Goal: Task Accomplishment & Management: Use online tool/utility

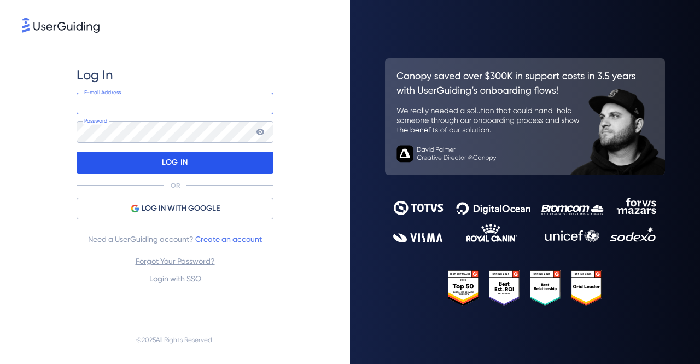
type input "[EMAIL_ADDRESS][DOMAIN_NAME]"
click at [183, 159] on p "LOG IN" at bounding box center [175, 163] width 26 height 18
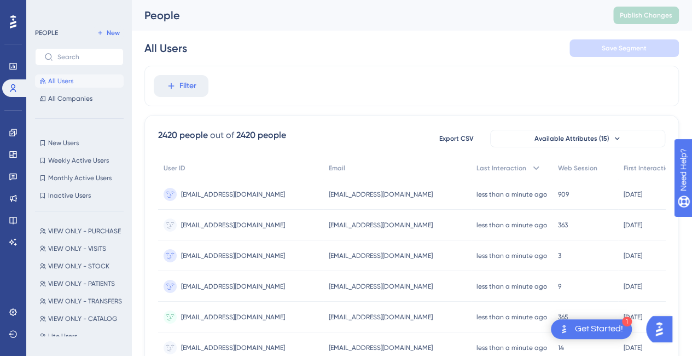
scroll to position [55, 0]
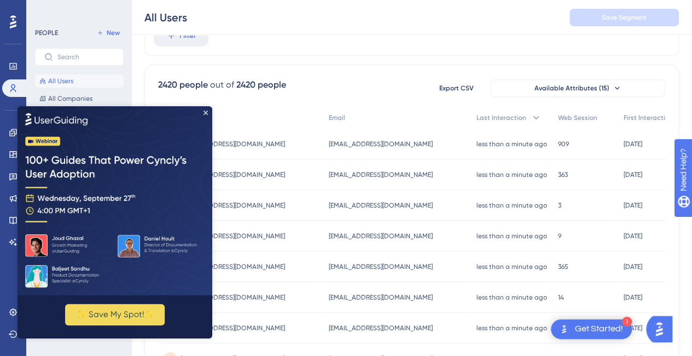
click at [205, 109] on img at bounding box center [115, 200] width 195 height 189
click at [209, 114] on img at bounding box center [115, 200] width 195 height 189
click at [206, 114] on icon "Close Preview" at bounding box center [206, 113] width 4 height 4
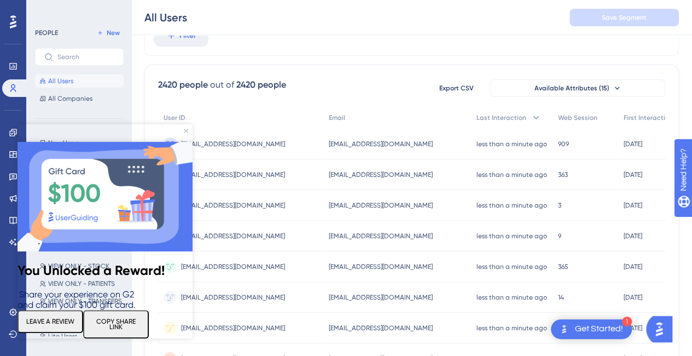
scroll to position [0, 0]
click at [71, 317] on button "LEAVE A REVIEW" at bounding box center [51, 321] width 66 height 23
click at [185, 132] on icon "Close Preview" at bounding box center [186, 131] width 4 height 4
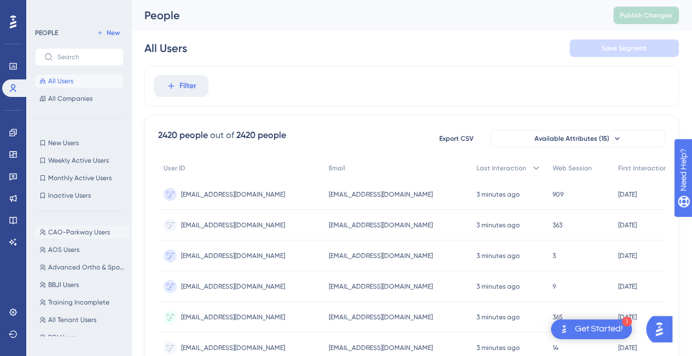
scroll to position [1477, 0]
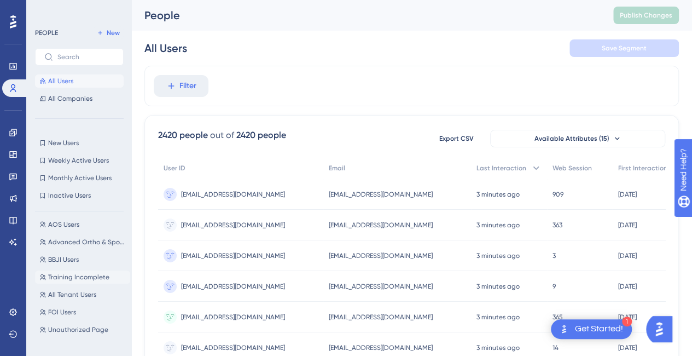
click at [100, 282] on button "Training Incomplete Training Incomplete" at bounding box center [82, 276] width 95 height 13
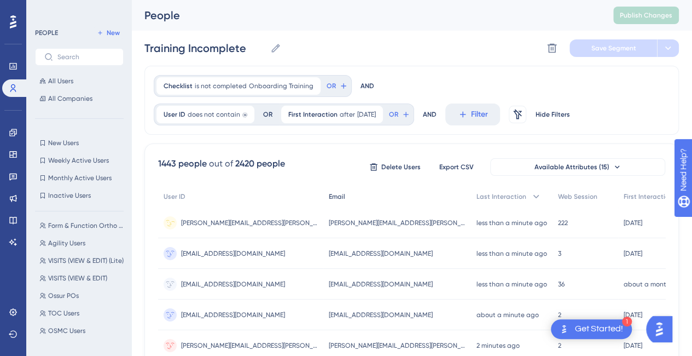
scroll to position [0, 0]
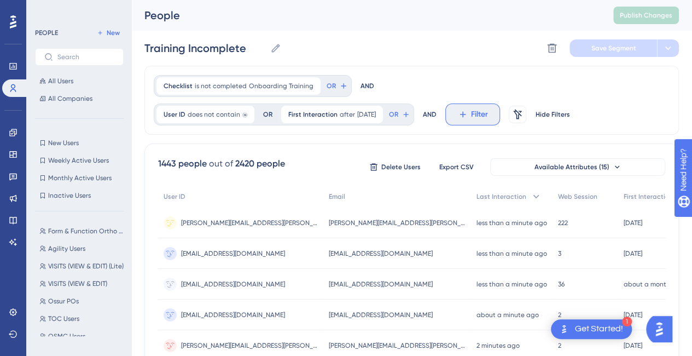
click at [481, 115] on span "Filter" at bounding box center [479, 114] width 17 height 13
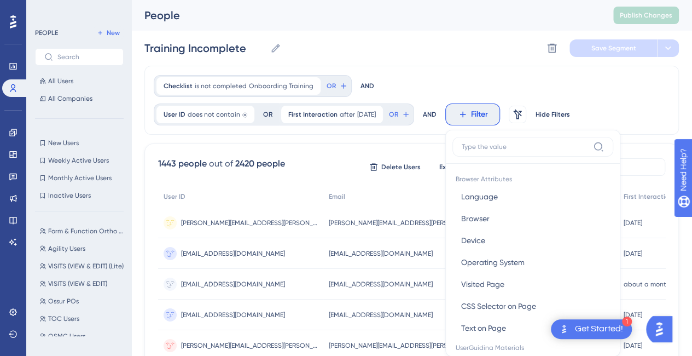
scroll to position [65, 0]
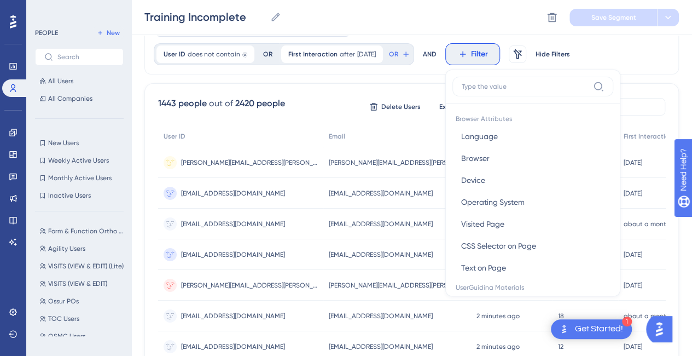
click at [489, 87] on input at bounding box center [525, 86] width 127 height 9
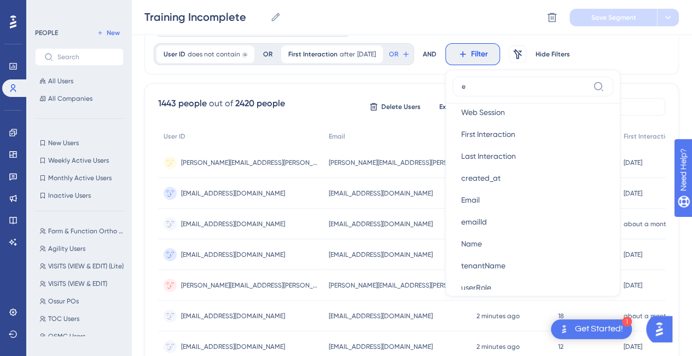
scroll to position [0, 0]
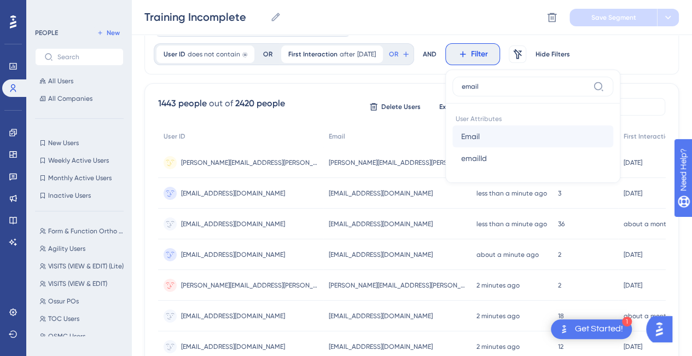
type input "email"
click at [489, 138] on button "Email Email" at bounding box center [533, 136] width 161 height 22
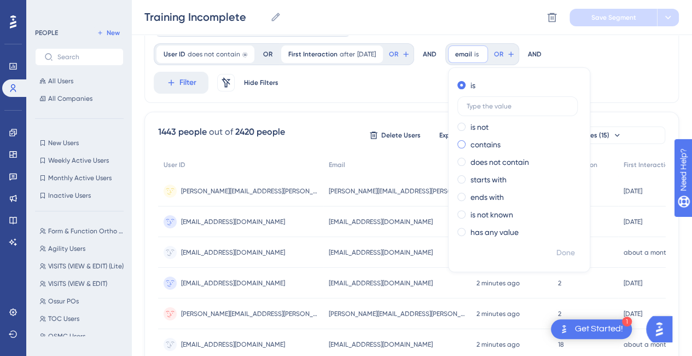
click at [496, 140] on label "contains" at bounding box center [486, 144] width 30 height 13
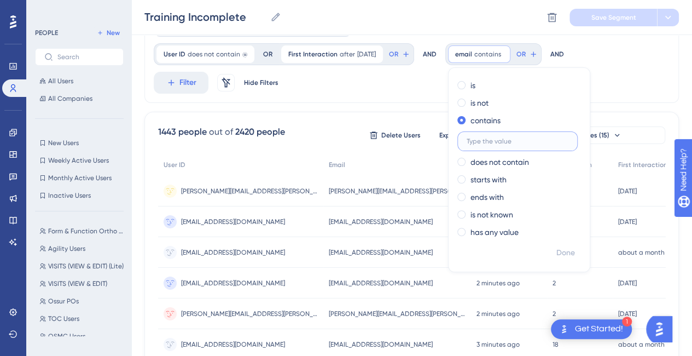
click at [489, 142] on input "text" at bounding box center [518, 141] width 102 height 8
type input "@[DOMAIN_NAME]"
click at [575, 252] on span "Done" at bounding box center [565, 252] width 19 height 13
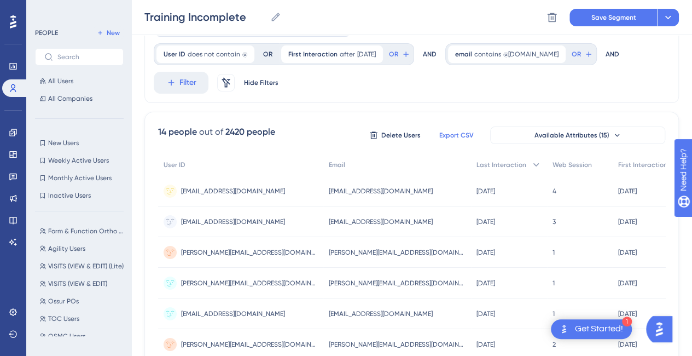
click at [467, 136] on span "Export CSV" at bounding box center [456, 135] width 34 height 9
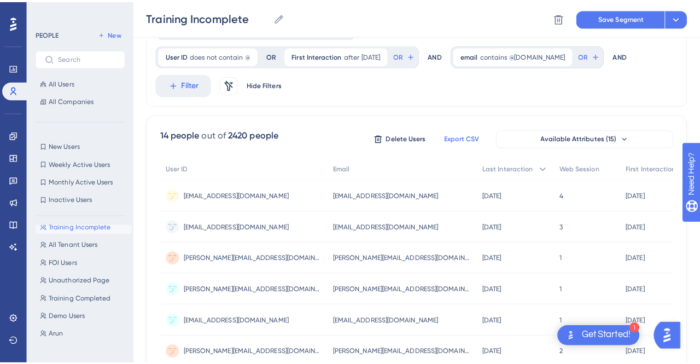
scroll to position [1539, 0]
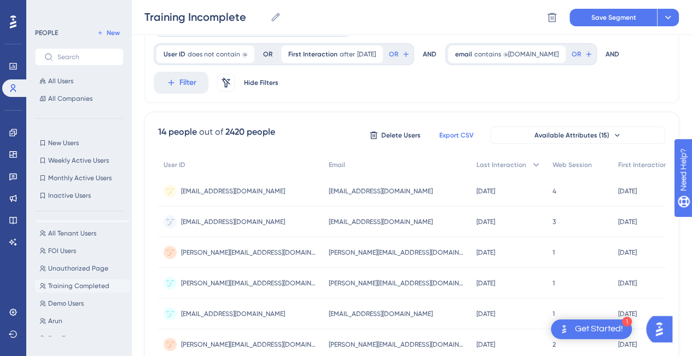
click at [80, 287] on span "Training Completed" at bounding box center [78, 285] width 61 height 9
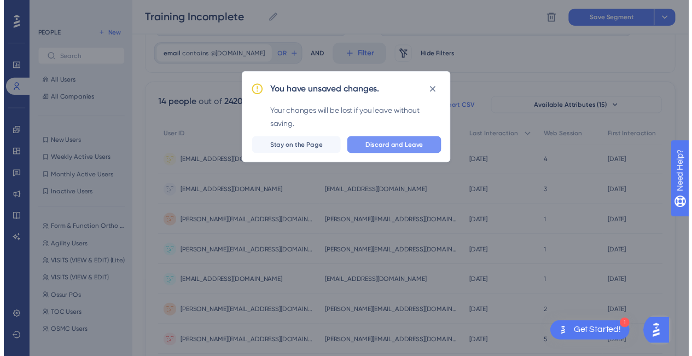
scroll to position [0, 0]
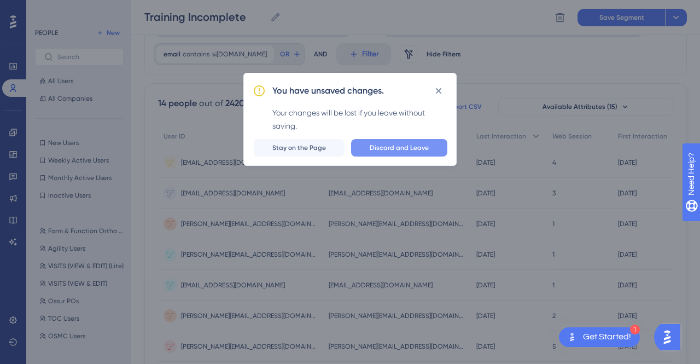
click at [417, 152] on span "Discard and Leave" at bounding box center [399, 147] width 59 height 9
type input "Training Completed"
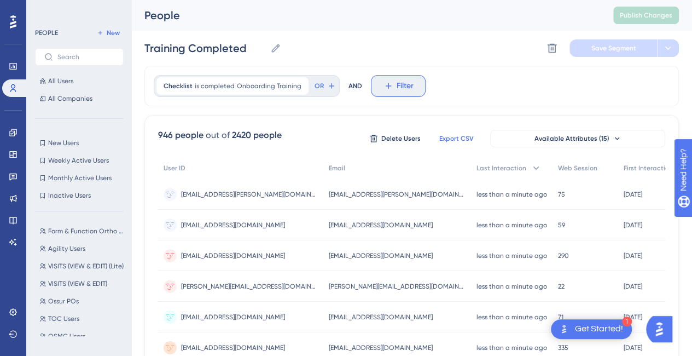
click at [404, 84] on span "Filter" at bounding box center [405, 85] width 17 height 13
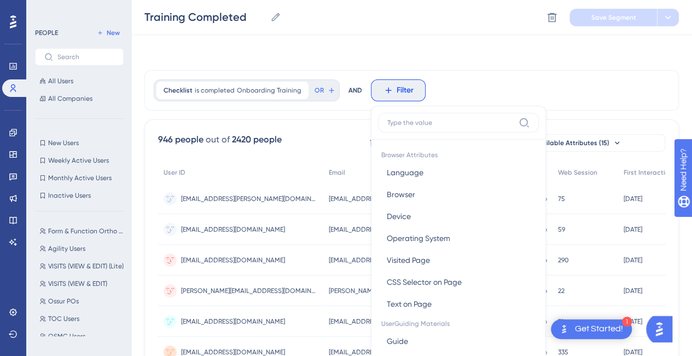
scroll to position [50, 0]
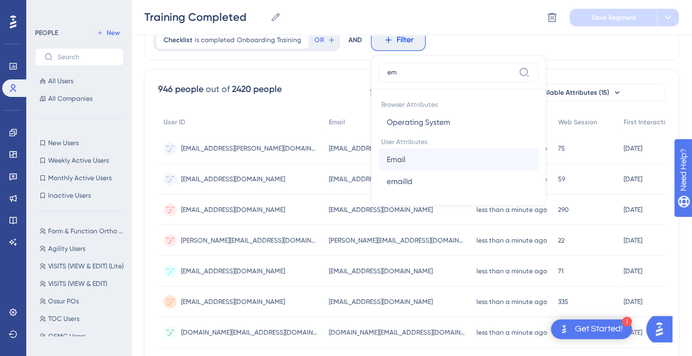
type input "em"
click at [392, 155] on span "Email" at bounding box center [396, 159] width 19 height 13
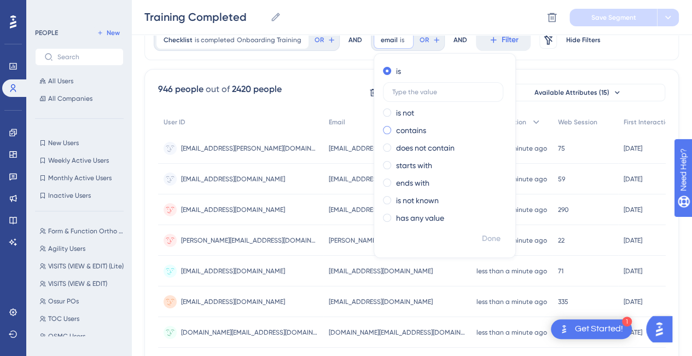
click at [405, 135] on label "contains" at bounding box center [411, 130] width 30 height 13
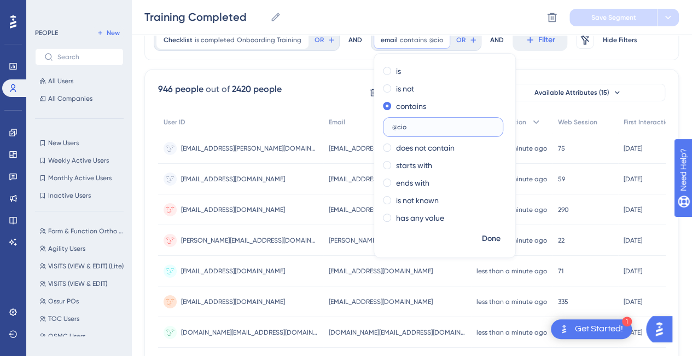
click at [405, 126] on input "@cio" at bounding box center [443, 127] width 102 height 8
type input "@ciocenter"
click at [483, 241] on span "Done" at bounding box center [491, 238] width 19 height 13
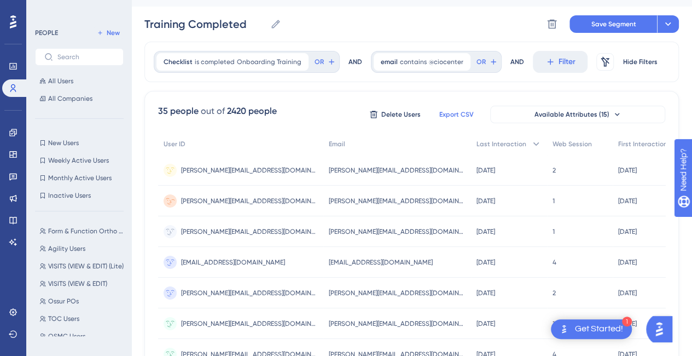
scroll to position [0, 0]
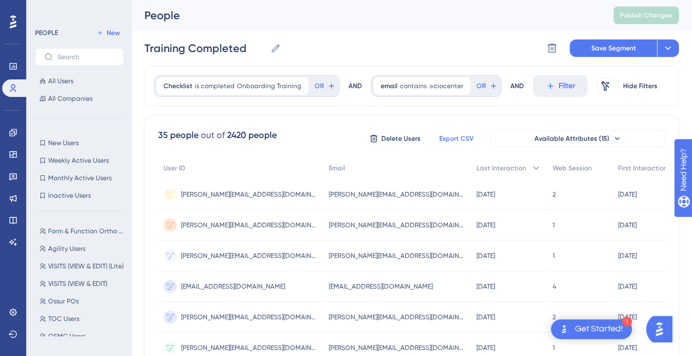
click at [459, 134] on span "Export CSV" at bounding box center [456, 138] width 34 height 9
click at [60, 324] on button "TOC Users TOC Users" at bounding box center [82, 318] width 95 height 13
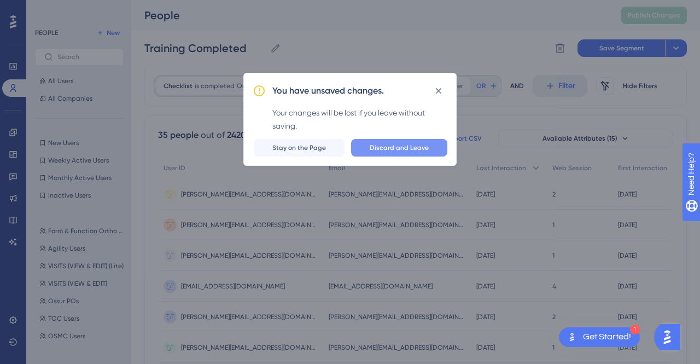
click at [410, 150] on span "Discard and Leave" at bounding box center [399, 147] width 59 height 9
type input "TOC Users"
